Goal: Navigation & Orientation: Find specific page/section

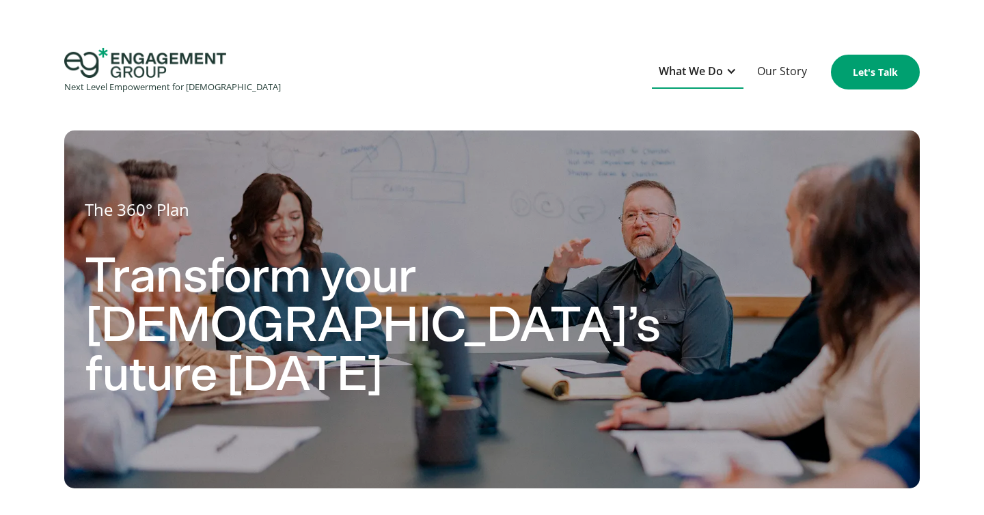
click at [703, 72] on div "What We Do" at bounding box center [690, 71] width 64 height 18
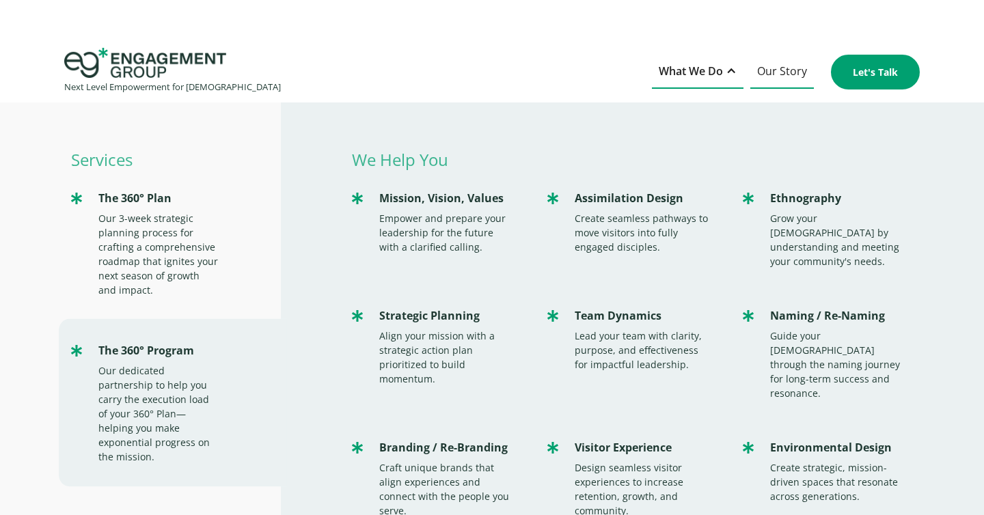
click at [790, 73] on link "Our Story" at bounding box center [782, 71] width 64 height 33
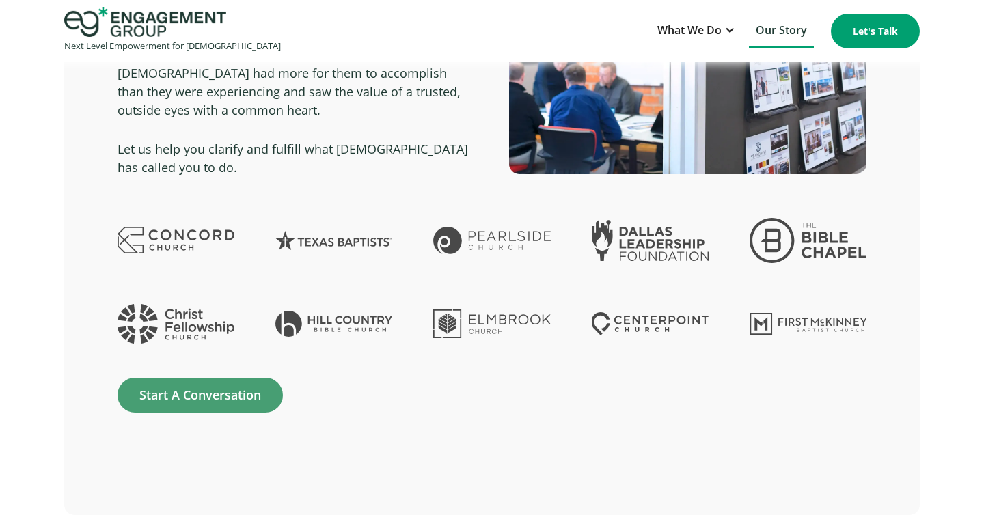
scroll to position [2912, 0]
click at [725, 31] on div at bounding box center [729, 30] width 11 height 11
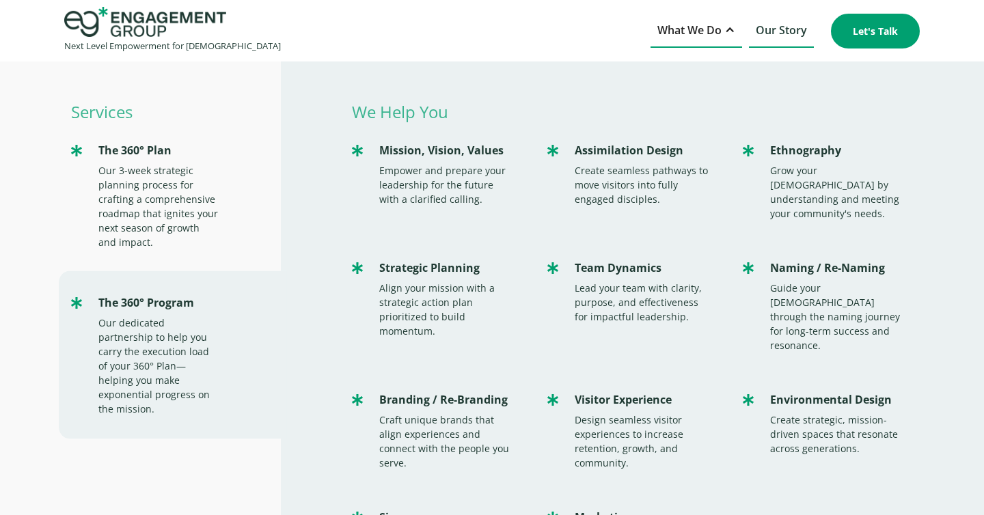
scroll to position [0, 0]
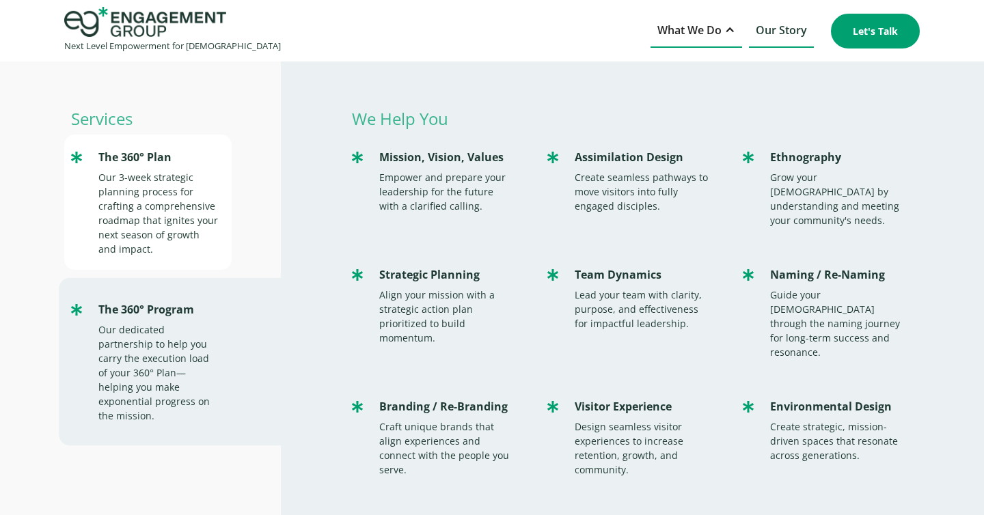
click at [166, 213] on div "Our 3-week strategic planning process for crafting a comprehensive roadmap that…" at bounding box center [158, 213] width 120 height 86
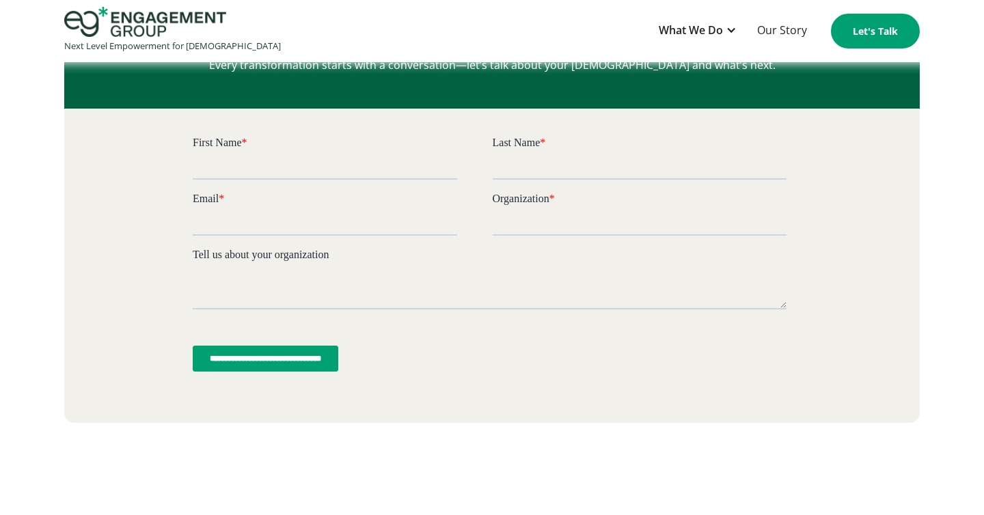
scroll to position [3655, 0]
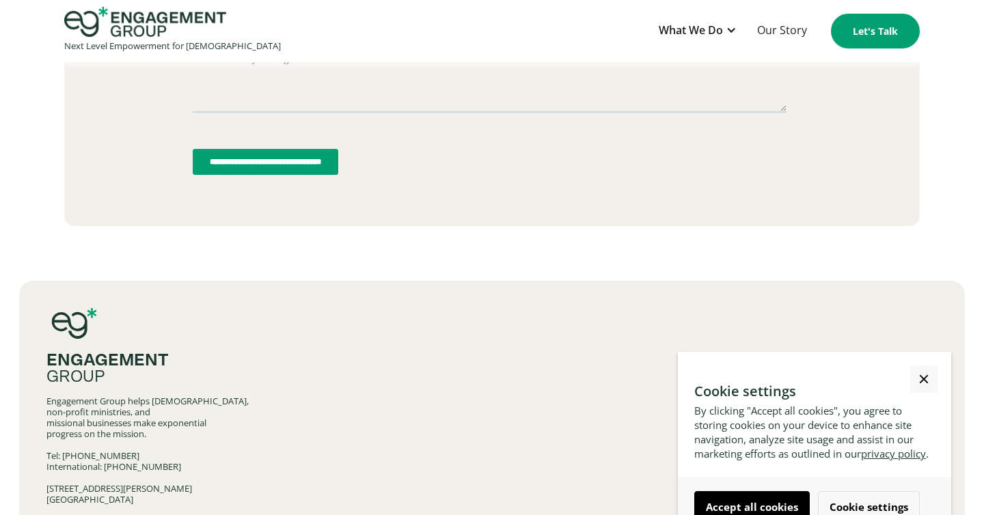
click at [925, 365] on link "Close Cookie Popup" at bounding box center [923, 378] width 27 height 27
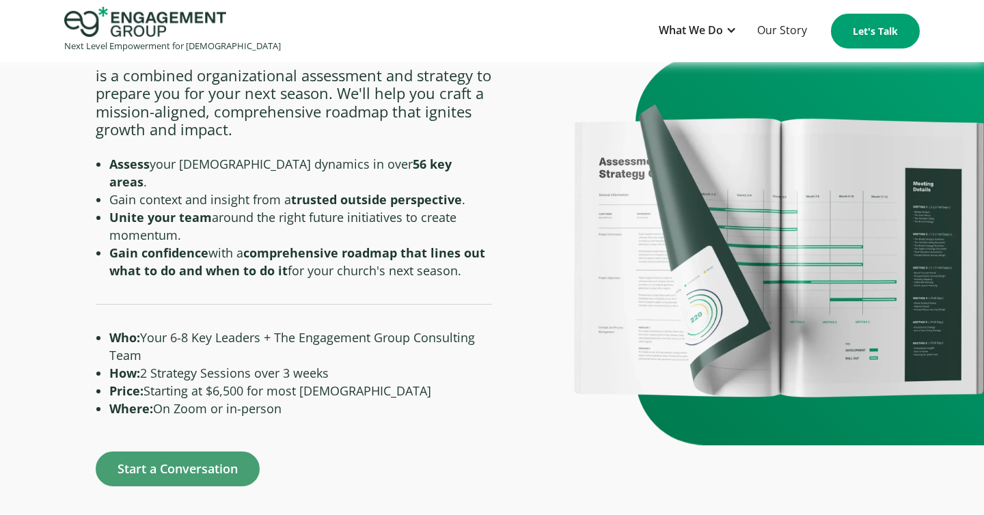
scroll to position [0, 0]
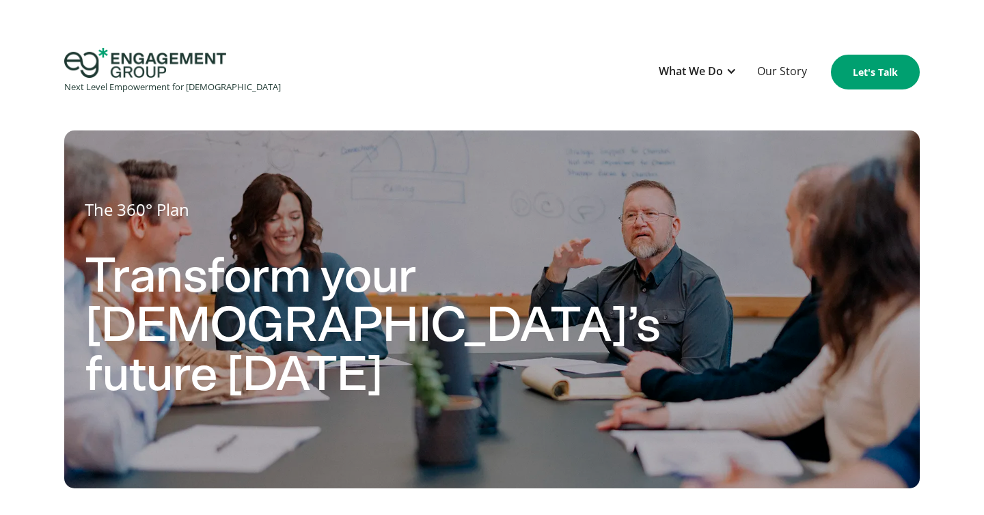
click at [138, 57] on img "home" at bounding box center [145, 63] width 162 height 30
